Goal: Navigation & Orientation: Find specific page/section

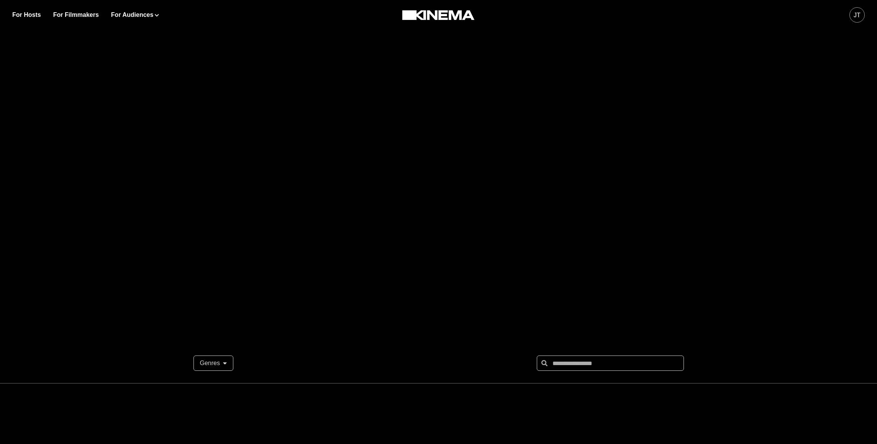
click at [856, 17] on div "JT" at bounding box center [857, 15] width 7 height 9
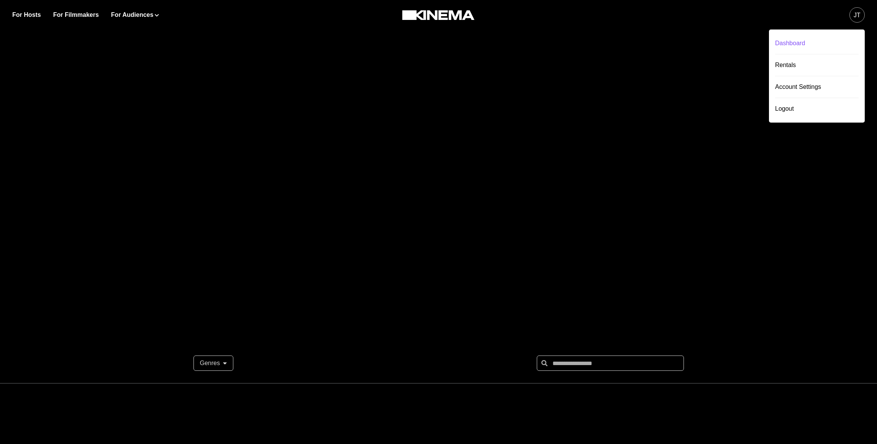
click at [823, 50] on div "Dashboard" at bounding box center [817, 43] width 84 height 21
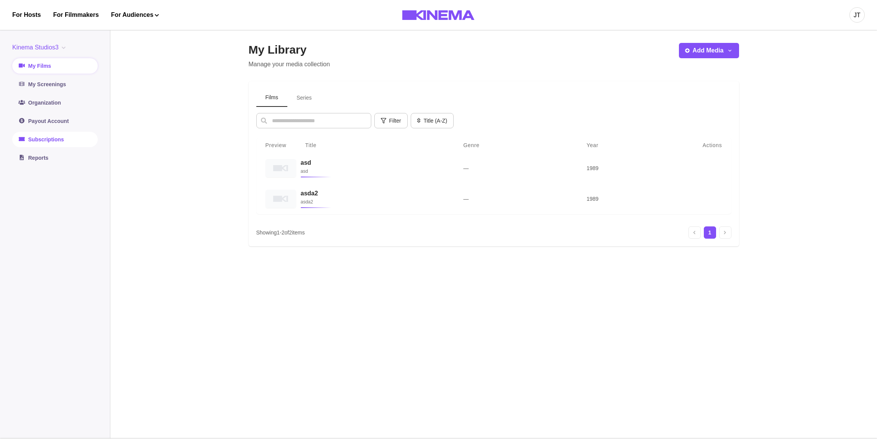
click at [68, 144] on link "Subscriptions" at bounding box center [54, 139] width 85 height 15
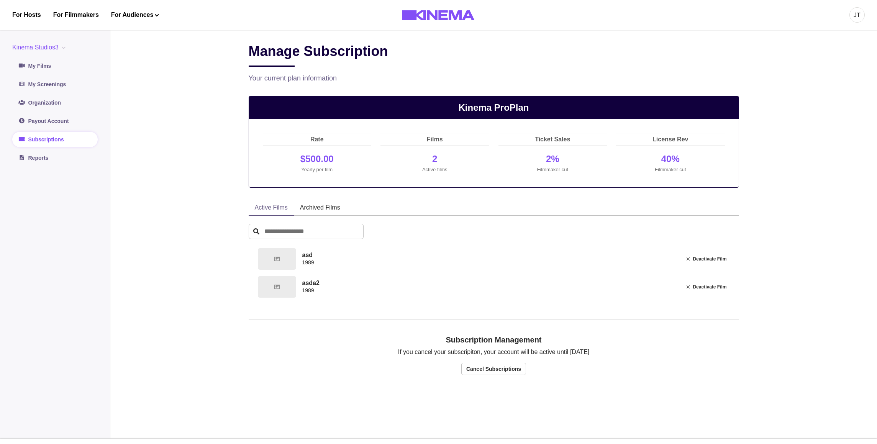
click at [32, 46] on button "Kinema Studios3" at bounding box center [40, 47] width 56 height 9
click at [39, 102] on button "org3" at bounding box center [55, 107] width 85 height 14
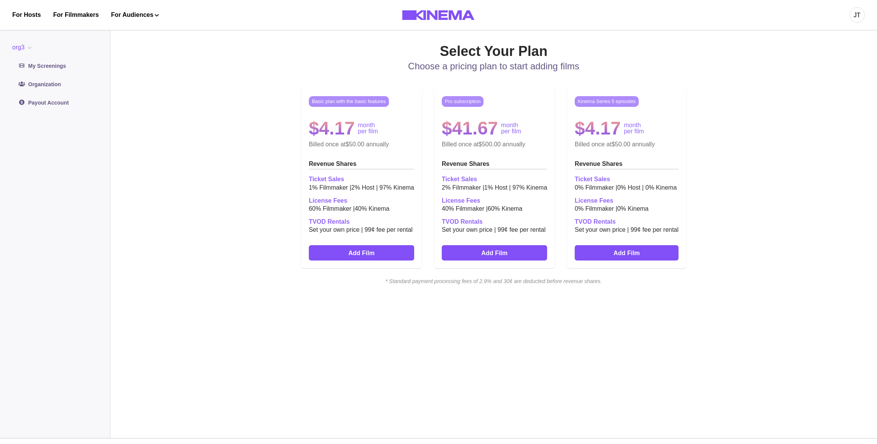
click at [854, 16] on div "JT" at bounding box center [857, 15] width 7 height 9
click at [72, 19] on link "For Filmmakers" at bounding box center [76, 14] width 46 height 9
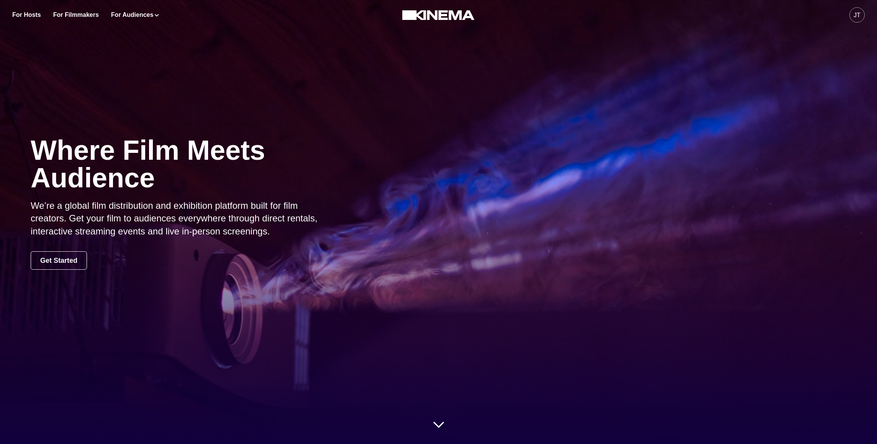
click at [41, 262] on link "Get Started" at bounding box center [59, 260] width 56 height 18
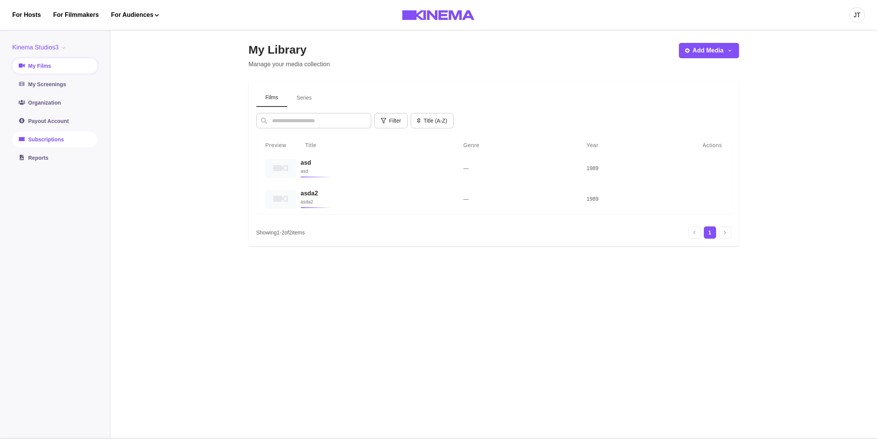
click at [49, 141] on link "Subscriptions" at bounding box center [54, 139] width 85 height 15
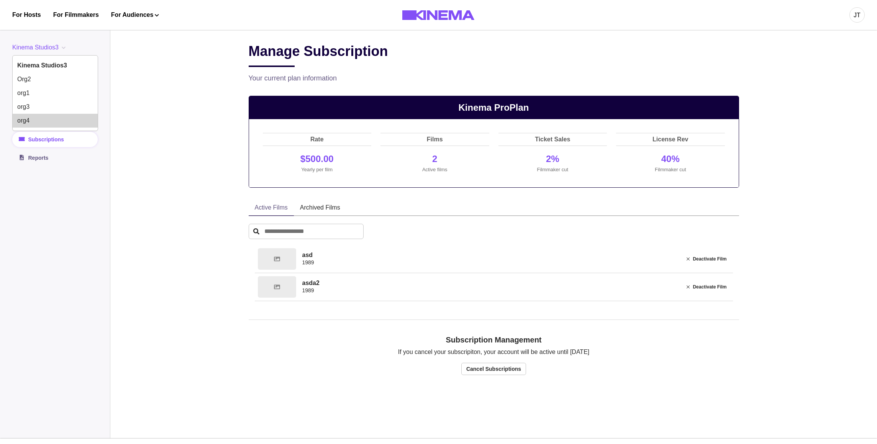
click at [43, 126] on button "org4" at bounding box center [55, 121] width 85 height 14
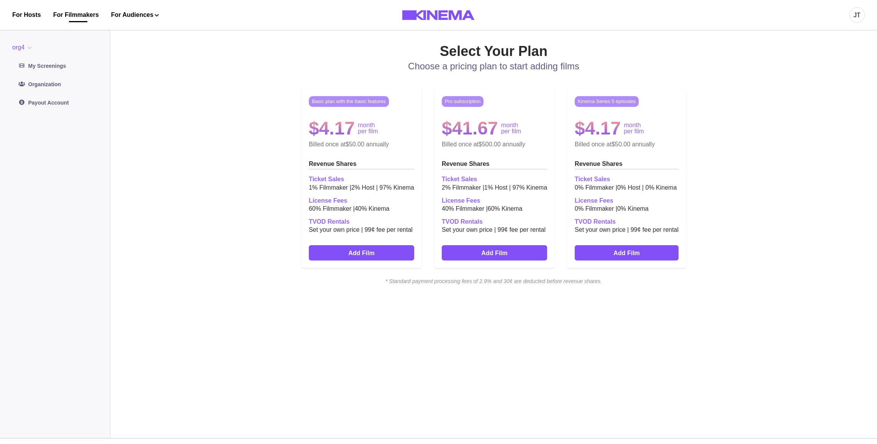
click at [82, 18] on link "For Filmmakers" at bounding box center [76, 14] width 46 height 9
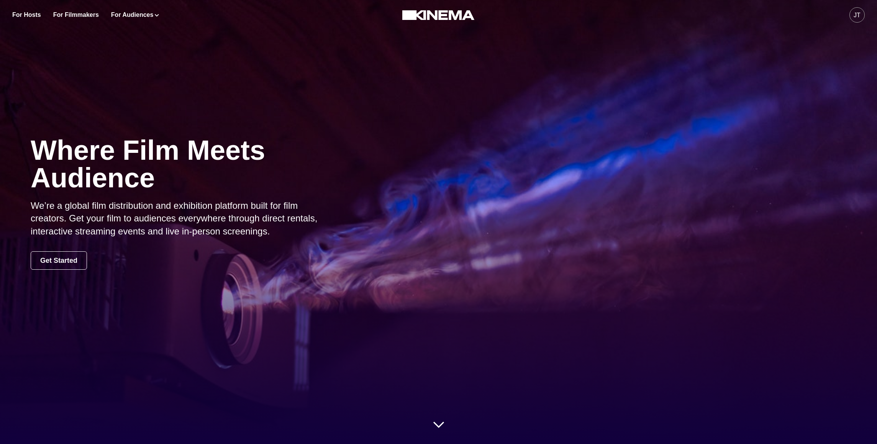
click at [59, 260] on link "Get Started" at bounding box center [59, 260] width 56 height 18
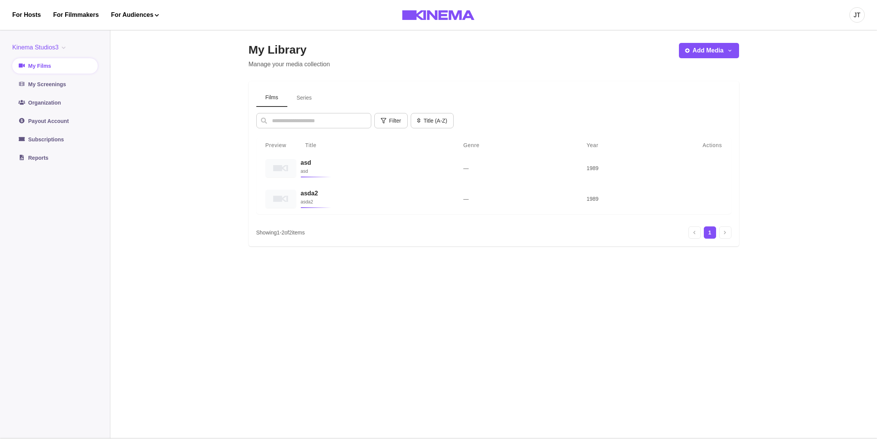
click at [48, 46] on button "Kinema Studios3" at bounding box center [40, 47] width 56 height 9
click at [37, 117] on button "org4" at bounding box center [55, 121] width 85 height 14
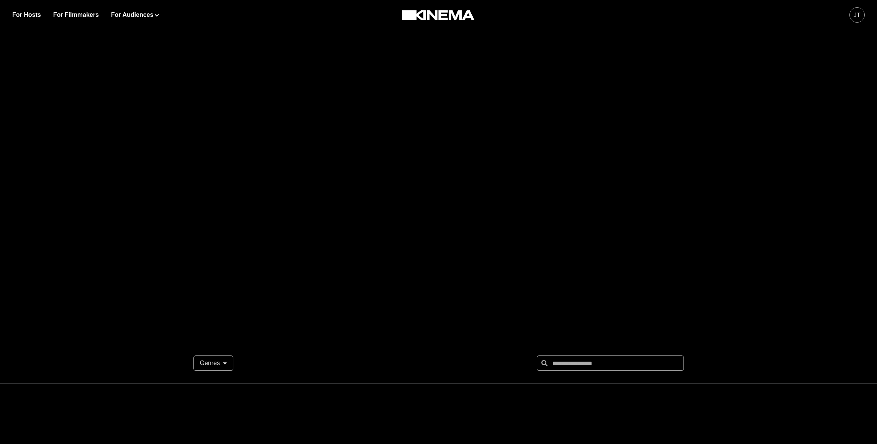
click at [854, 20] on div "JT" at bounding box center [857, 14] width 15 height 15
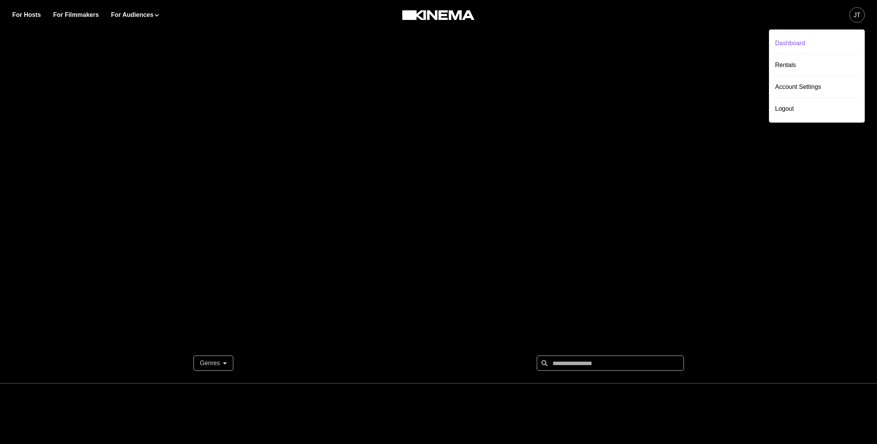
click at [818, 42] on div "Dashboard" at bounding box center [817, 43] width 84 height 21
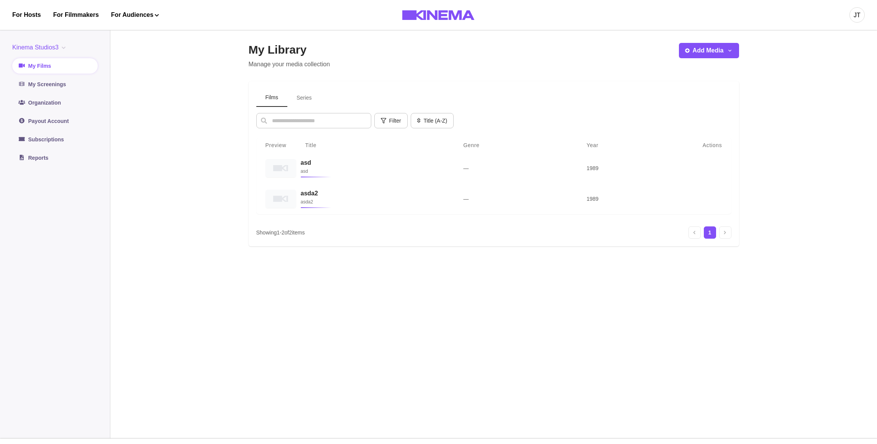
click at [54, 158] on link "Reports" at bounding box center [54, 157] width 85 height 15
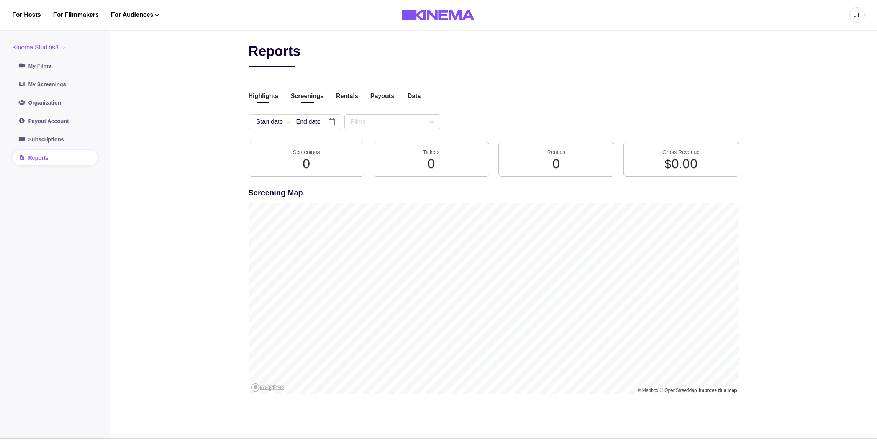
click at [313, 100] on button "Screenings" at bounding box center [307, 97] width 33 height 10
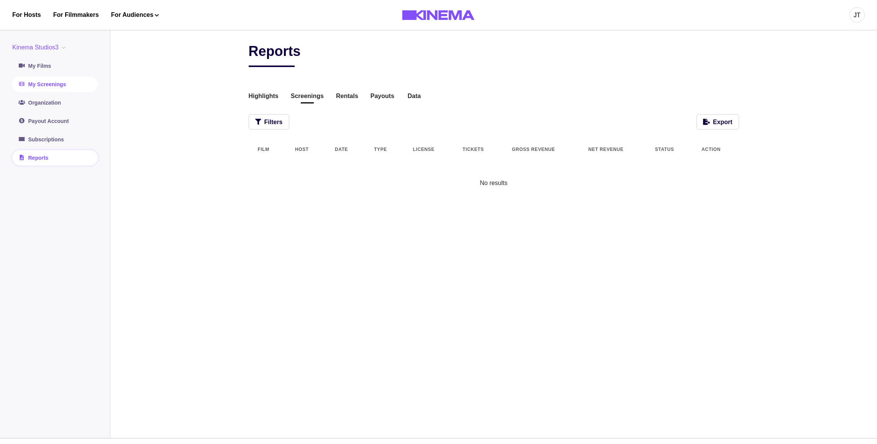
click at [52, 85] on link "My Screenings" at bounding box center [54, 84] width 85 height 15
